Goal: Find specific page/section: Find specific page/section

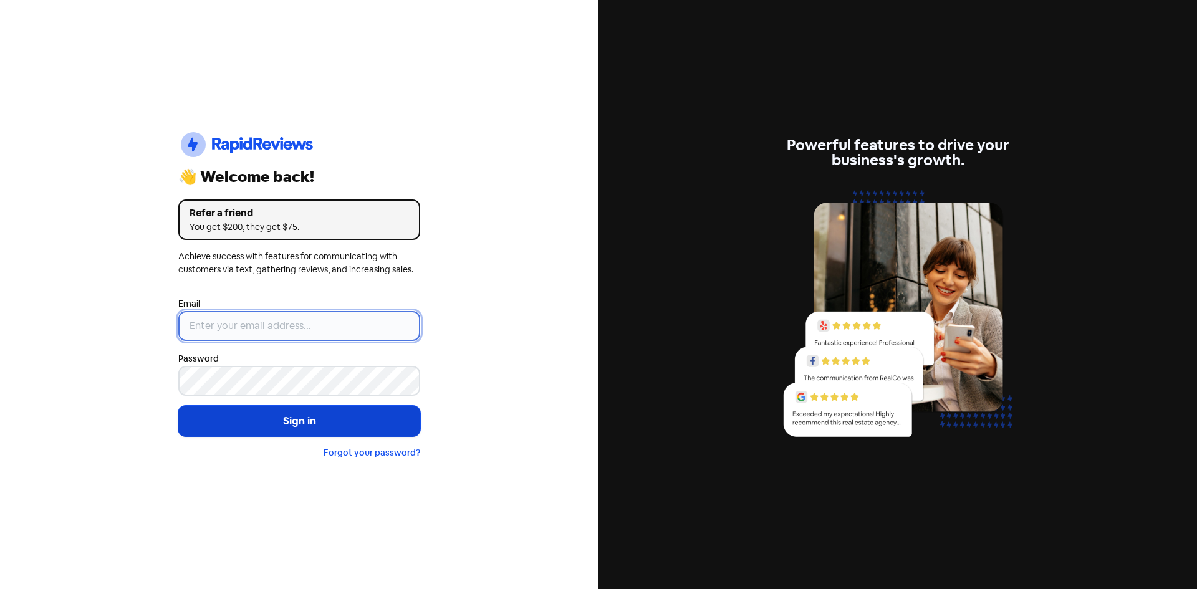
type input "[EMAIL_ADDRESS][DOMAIN_NAME]"
click at [277, 430] on button "Sign in" at bounding box center [299, 421] width 242 height 31
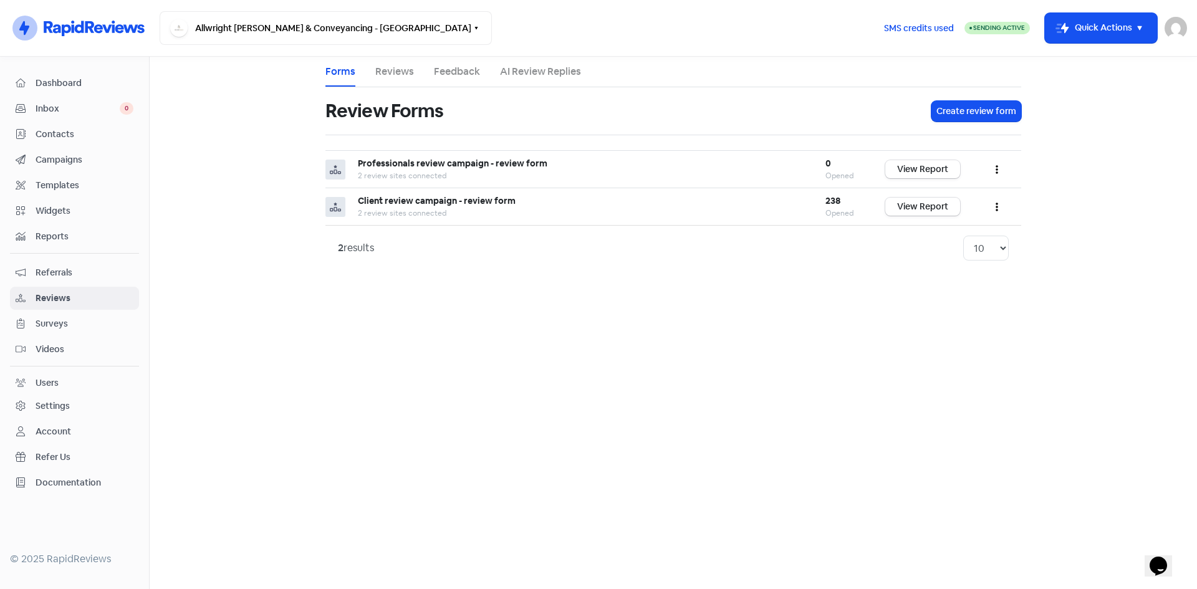
click at [408, 70] on link "Reviews" at bounding box center [394, 71] width 39 height 15
